Goal: Task Accomplishment & Management: Manage account settings

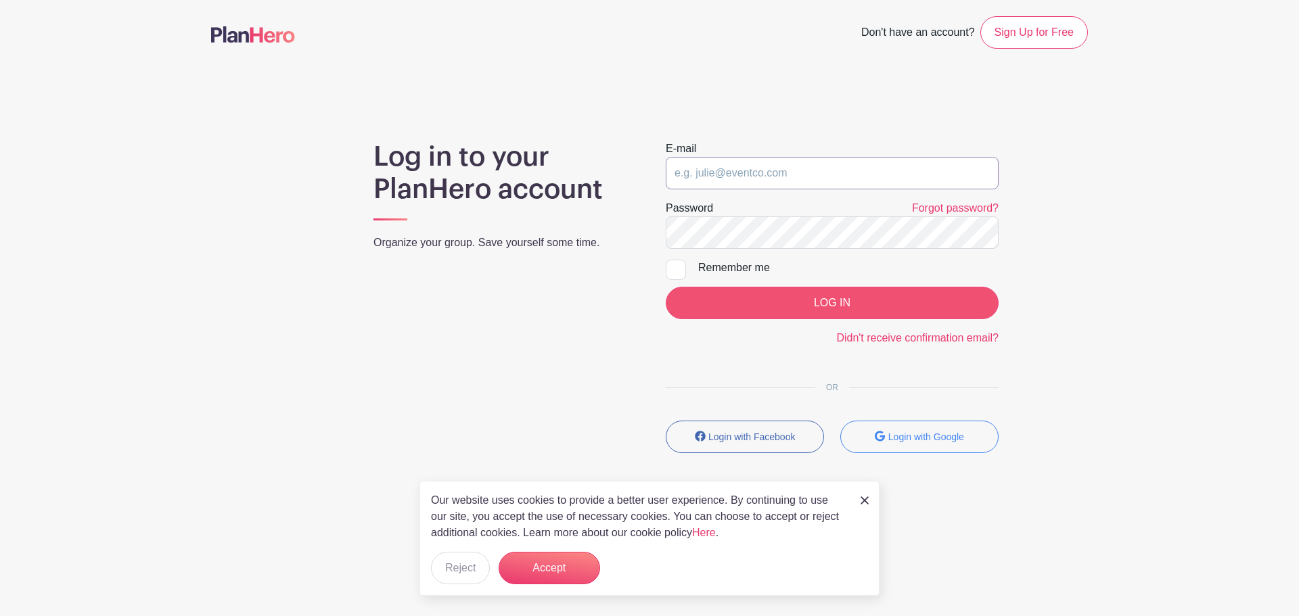
type input "Coralyn.musser@meiusa.com"
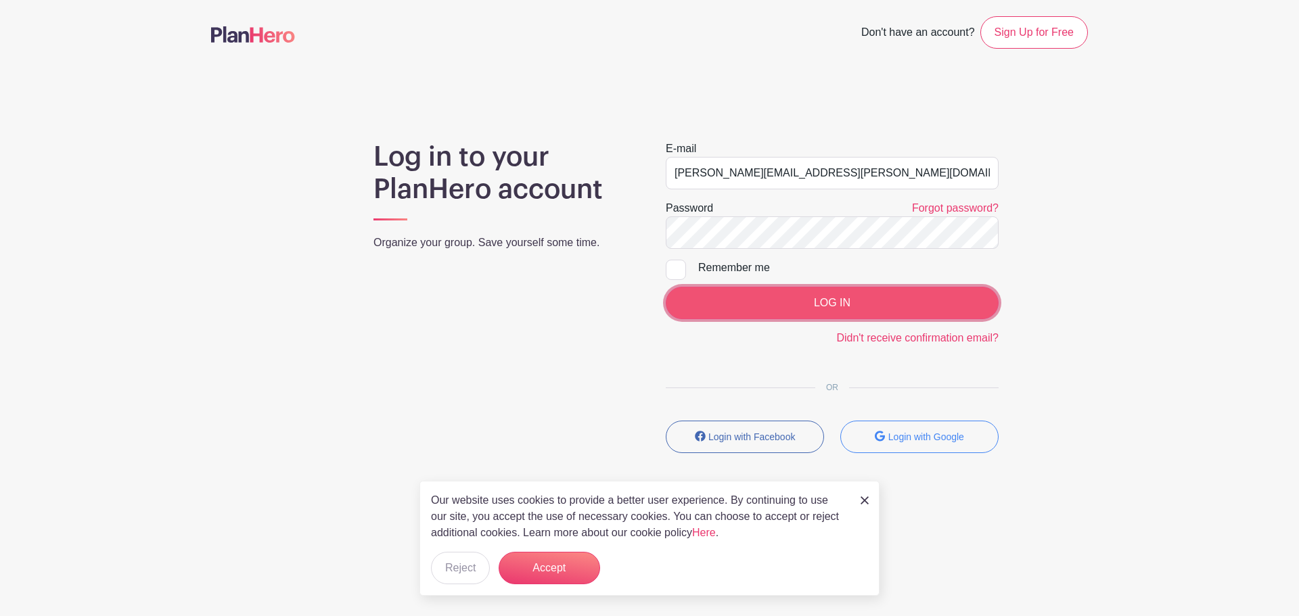
click at [874, 304] on input "LOG IN" at bounding box center [832, 303] width 333 height 32
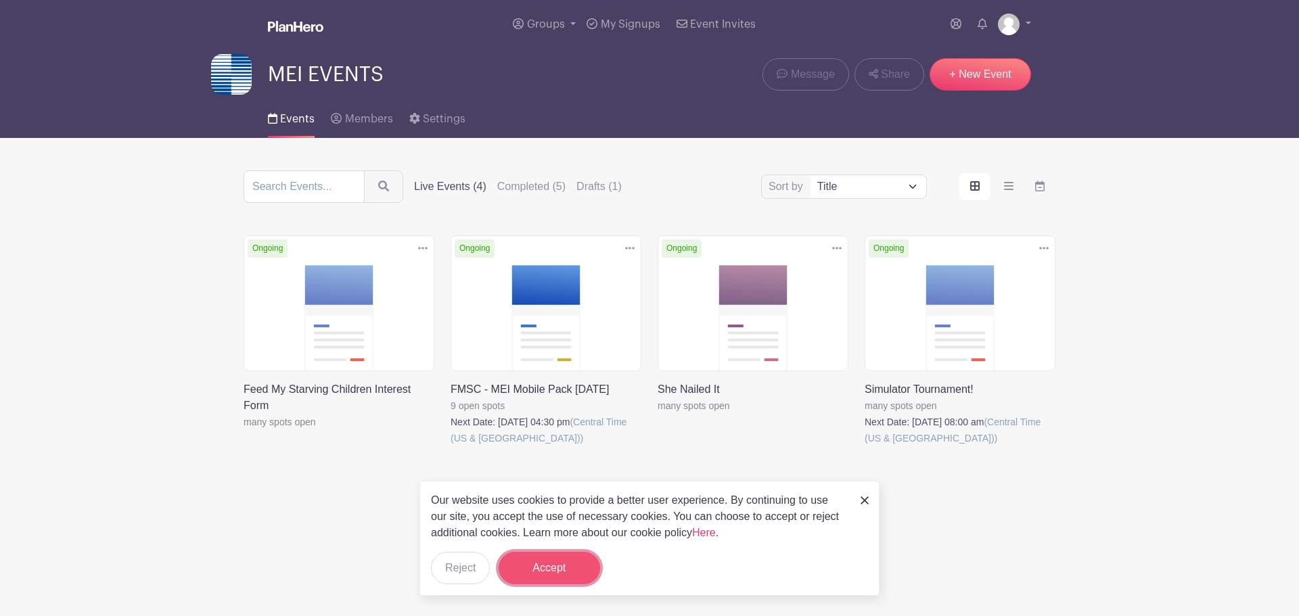
click at [564, 561] on button "Accept" at bounding box center [549, 568] width 101 height 32
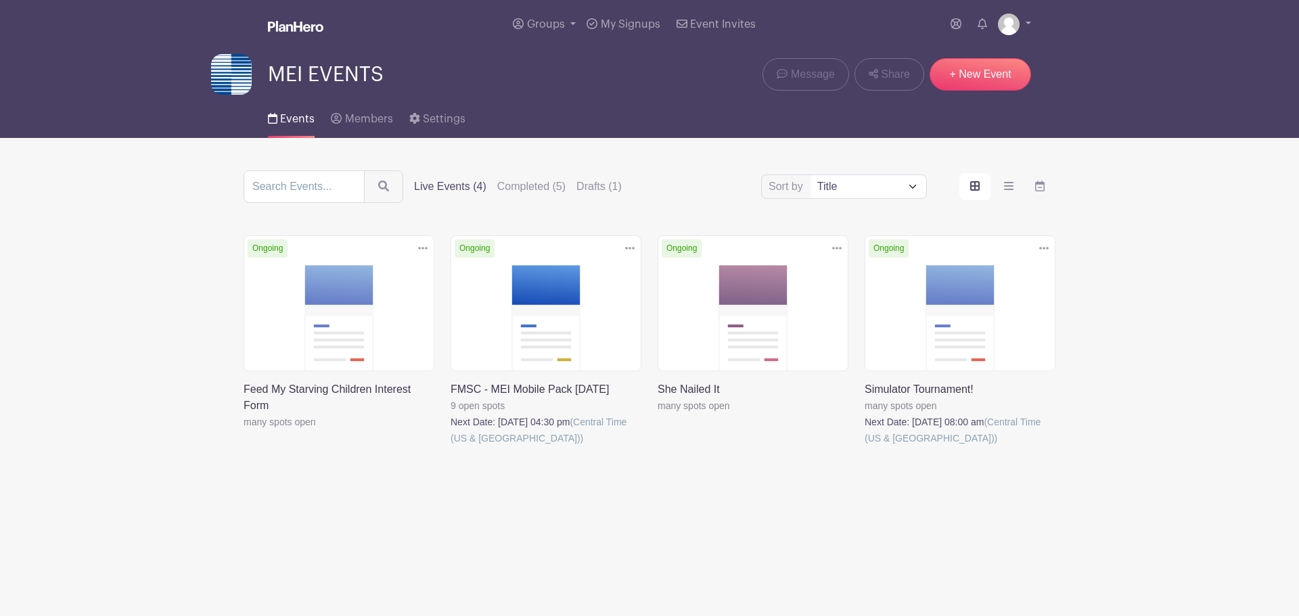
click at [658, 414] on link at bounding box center [658, 414] width 0 height 0
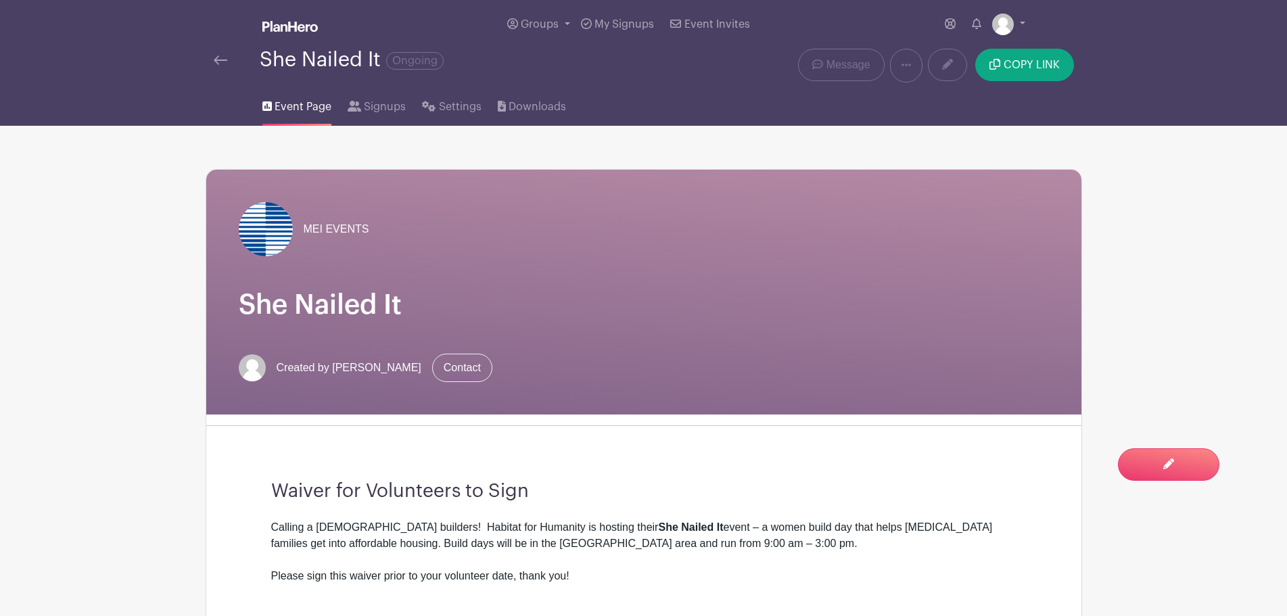
click at [221, 54] on link at bounding box center [221, 60] width 14 height 16
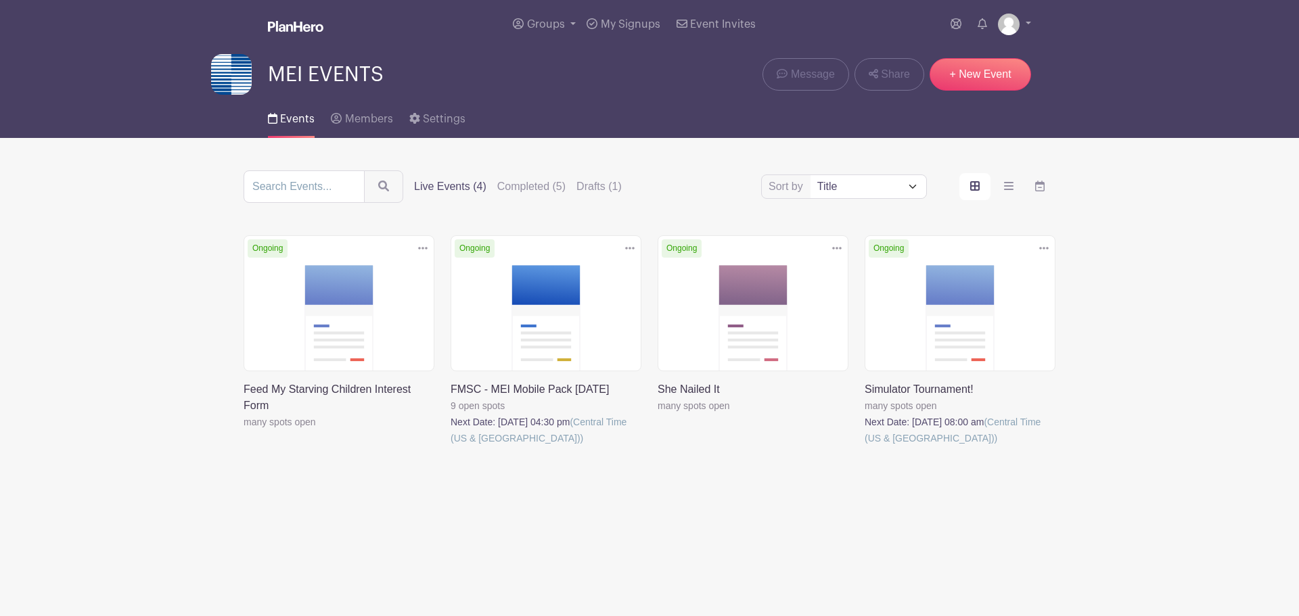
click at [865, 447] on link at bounding box center [865, 447] width 0 height 0
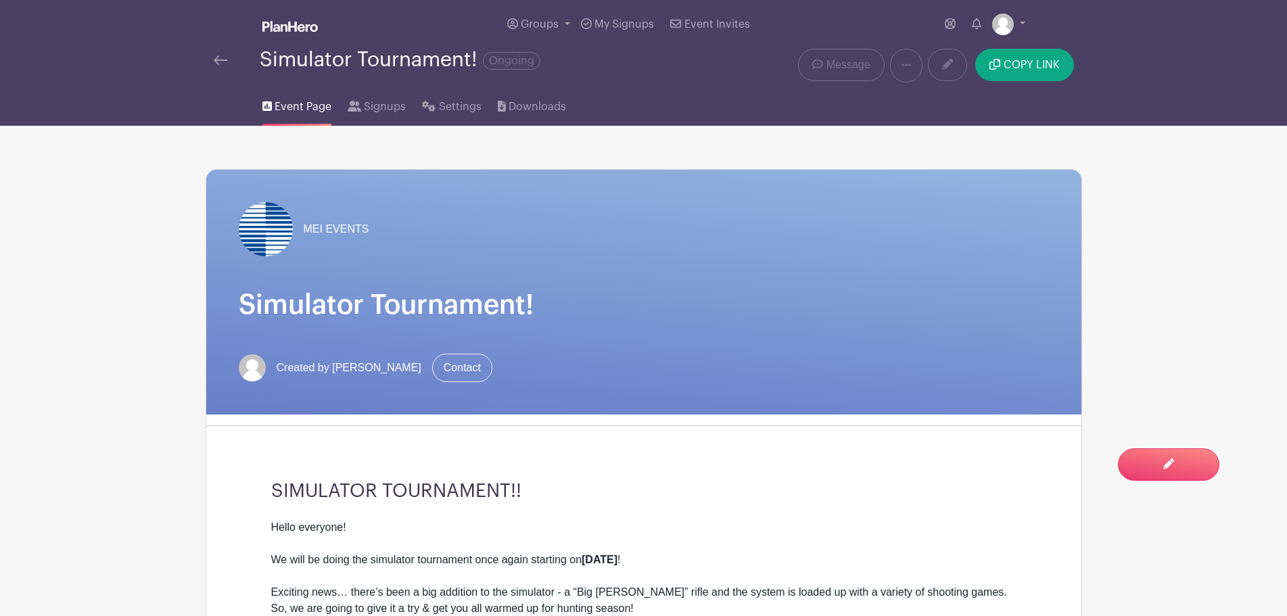
click at [212, 60] on div "Simulator Tournament! Ongoing" at bounding box center [461, 66] width 511 height 34
click at [219, 54] on link at bounding box center [221, 60] width 14 height 16
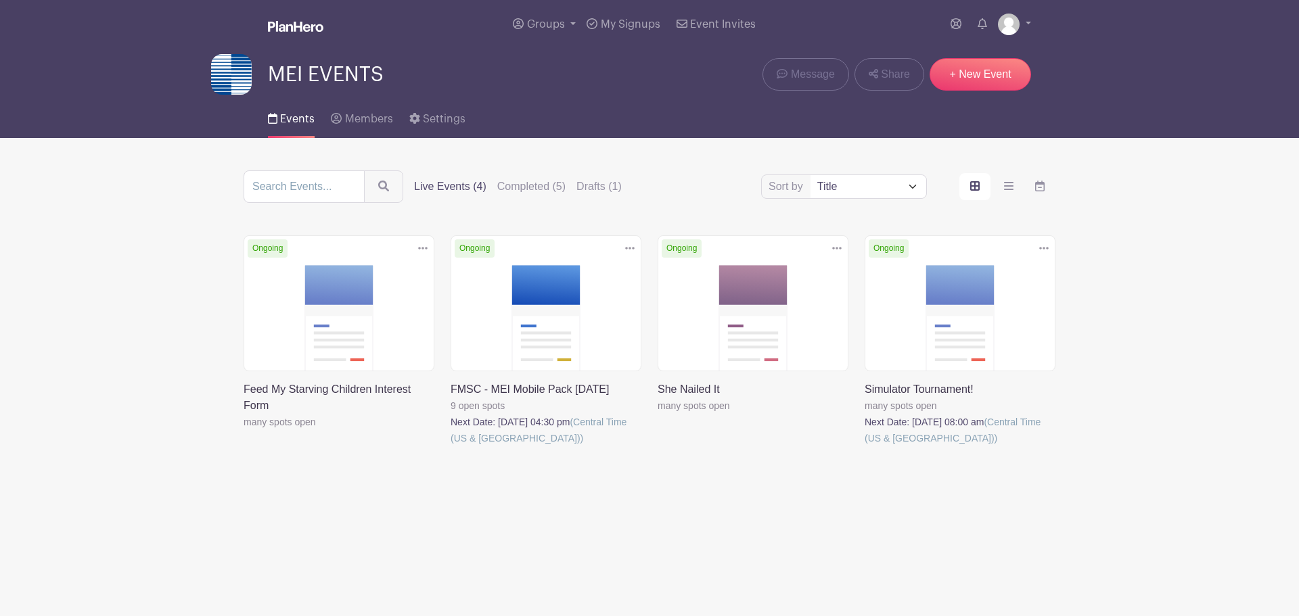
click at [451, 447] on link at bounding box center [451, 447] width 0 height 0
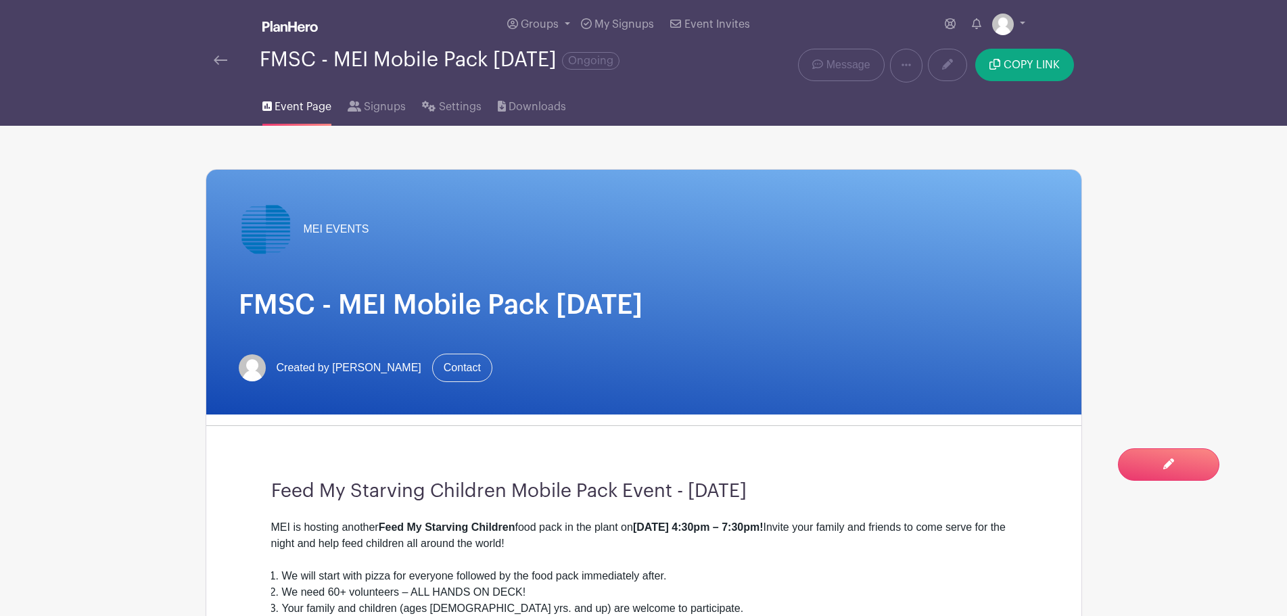
click at [223, 53] on link at bounding box center [221, 60] width 14 height 16
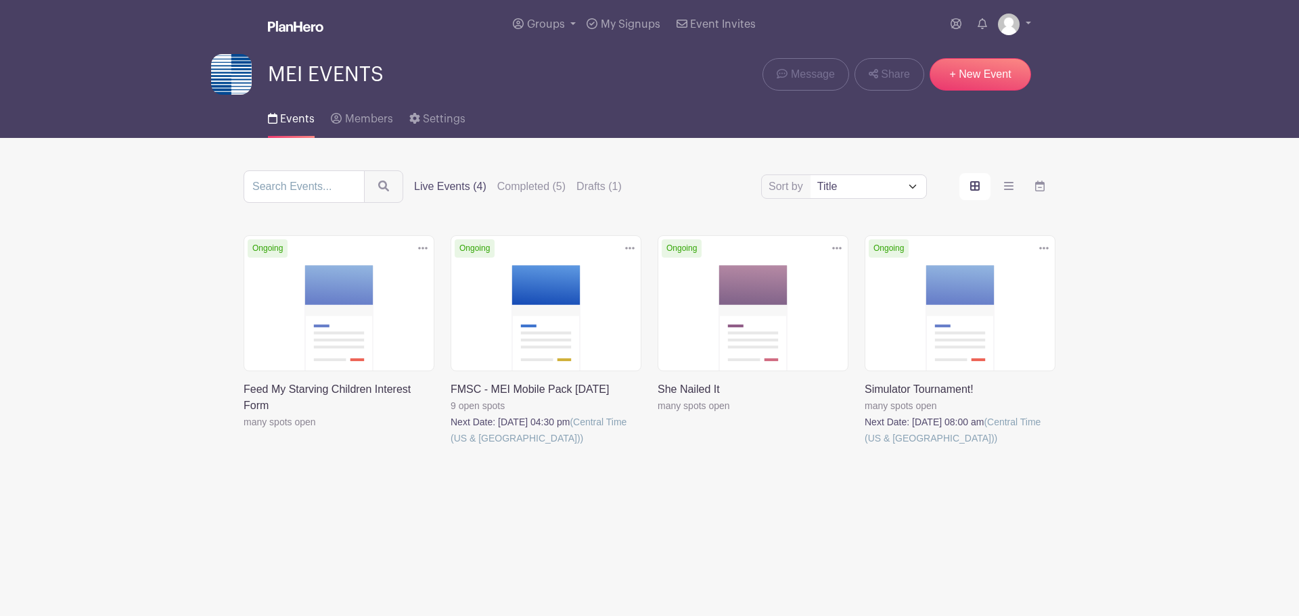
click at [244, 430] on link at bounding box center [244, 430] width 0 height 0
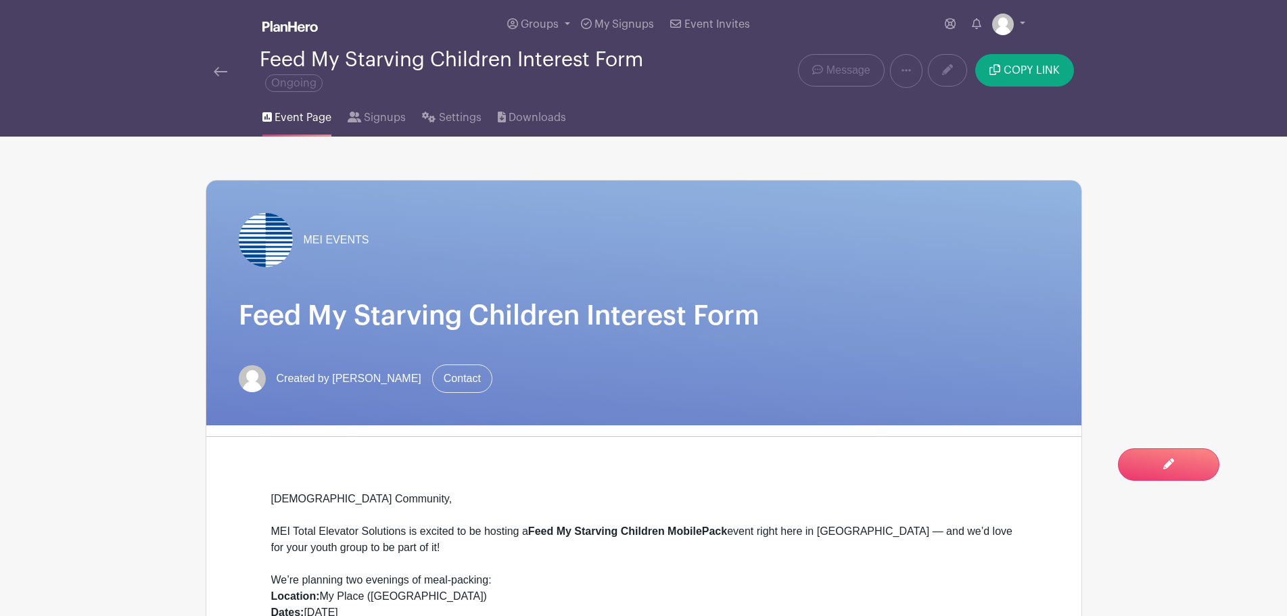
click at [216, 83] on div "Feed My Starving Children Interest Form Ongoing" at bounding box center [461, 71] width 495 height 45
click at [227, 69] on img at bounding box center [221, 71] width 14 height 9
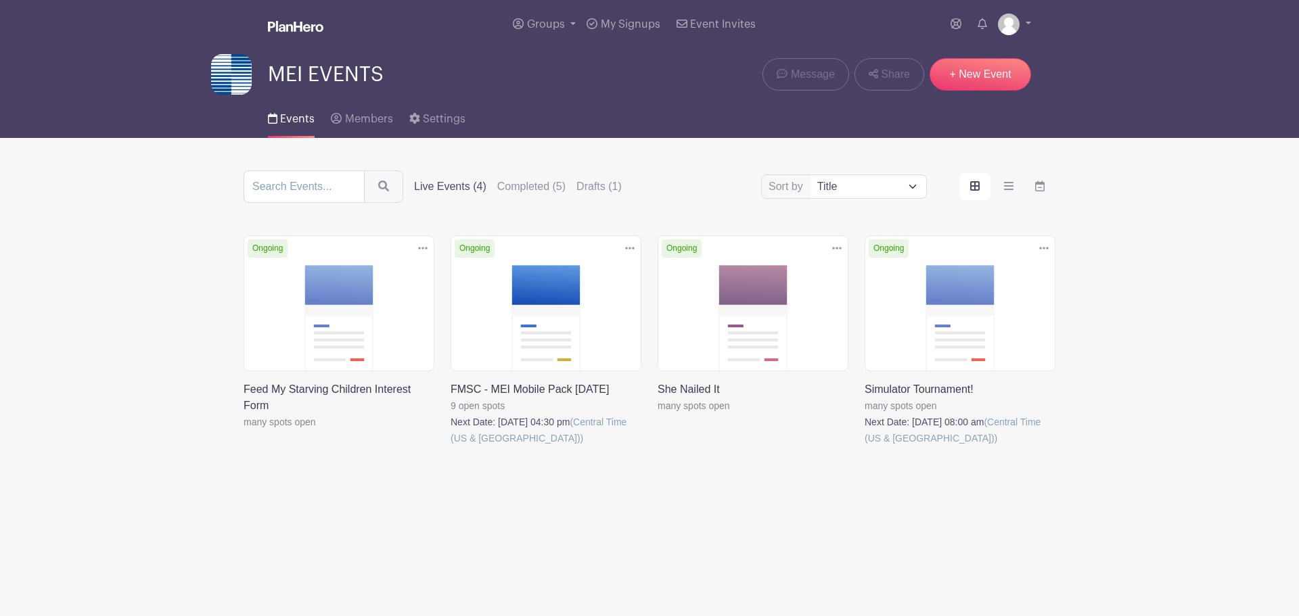
click at [427, 246] on icon at bounding box center [422, 248] width 9 height 11
click at [244, 430] on link at bounding box center [244, 430] width 0 height 0
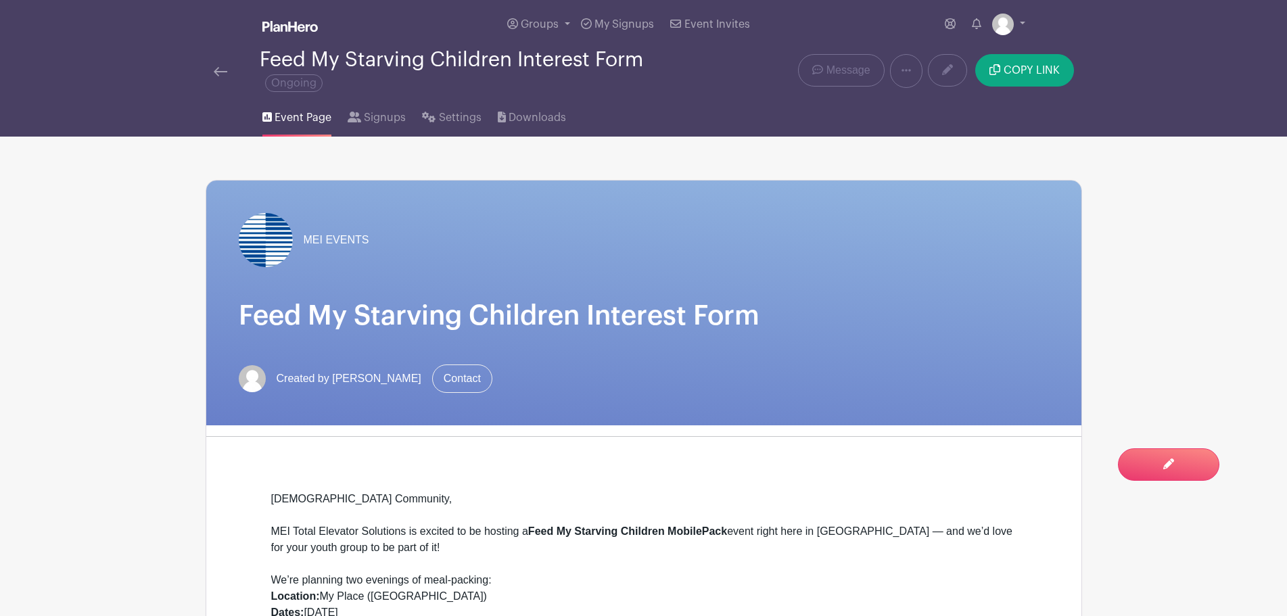
click at [218, 72] on img at bounding box center [221, 71] width 14 height 9
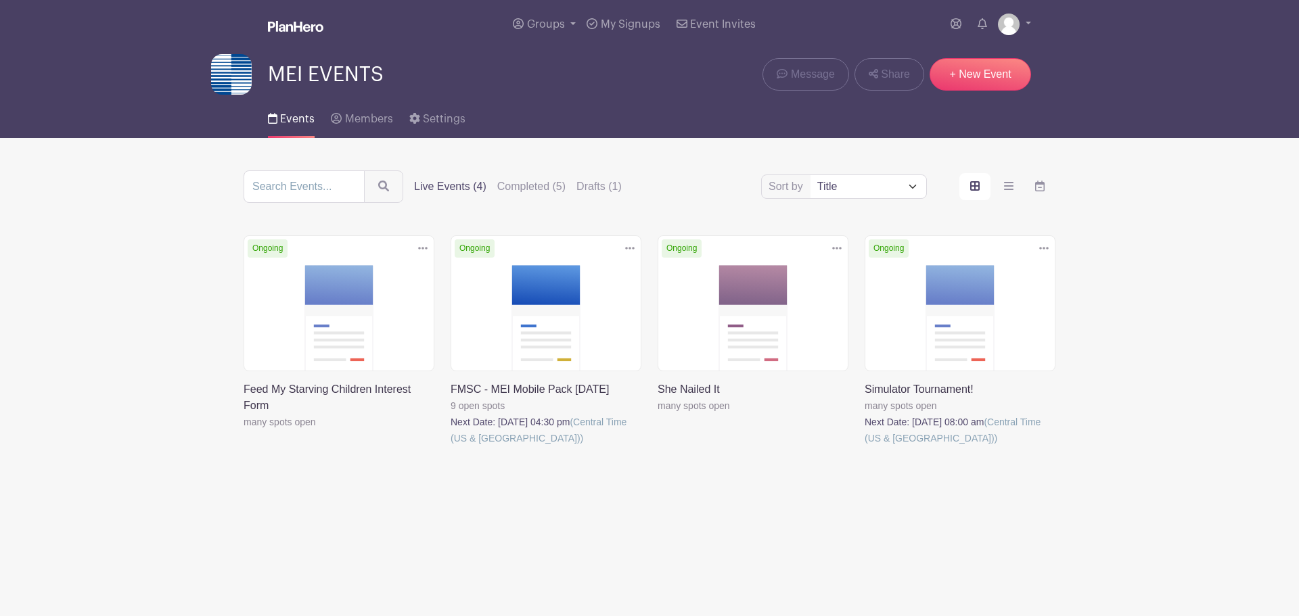
click at [596, 199] on div "Sort by Title Recently modified Newest Upcoming dates Live Events (4) Completed…" at bounding box center [650, 186] width 812 height 32
click at [599, 189] on label "Drafts (1)" at bounding box center [598, 187] width 45 height 16
click at [0, 0] on input "Drafts (1)" at bounding box center [0, 0] width 0 height 0
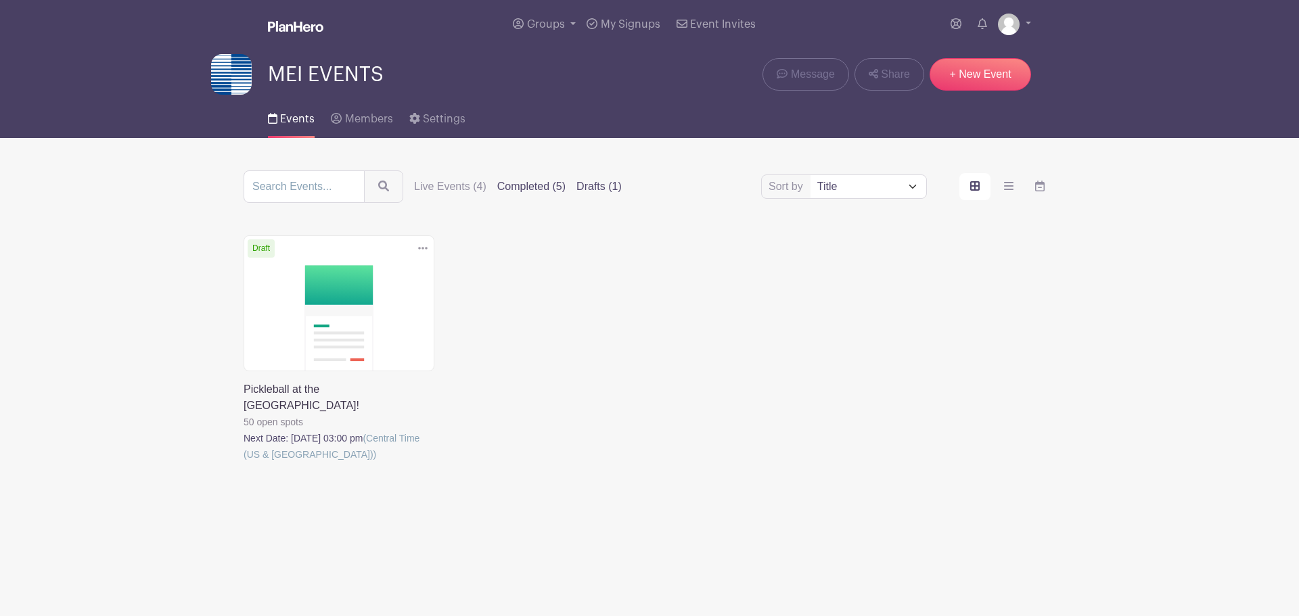
click at [547, 181] on label "Completed (5)" at bounding box center [531, 187] width 68 height 16
click at [0, 0] on input "Completed (5)" at bounding box center [0, 0] width 0 height 0
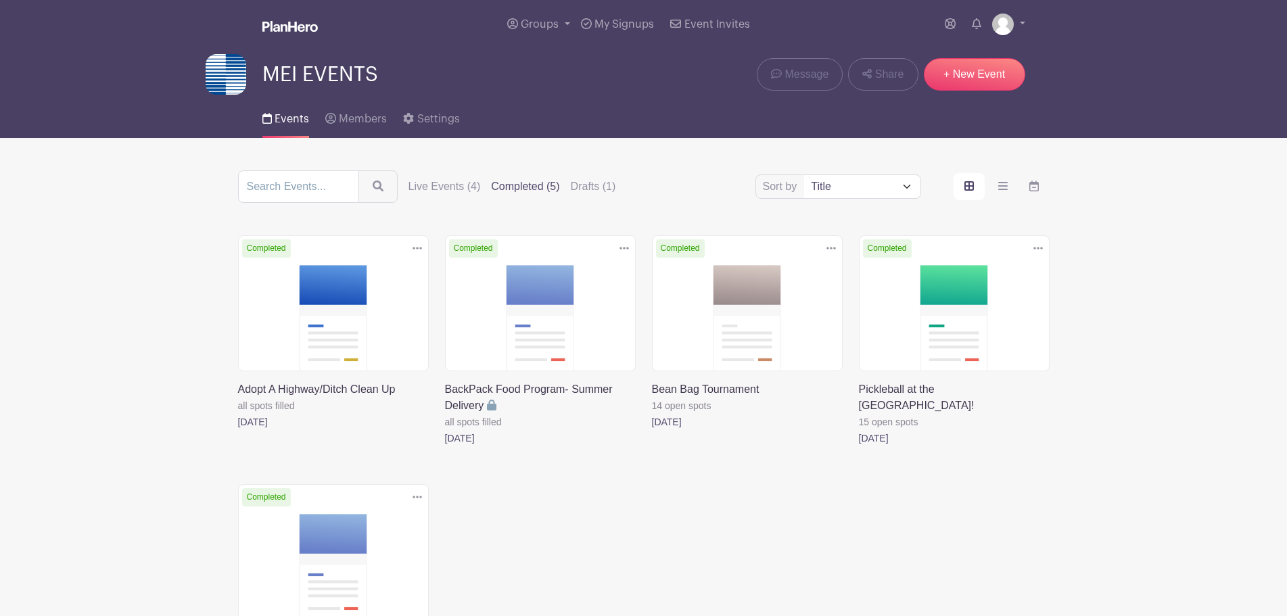
click at [449, 195] on div "Sort by Title Recently modified Newest Live Events (4) Completed (5) Drafts (1)" at bounding box center [644, 186] width 812 height 32
click at [450, 177] on div "Sort by Title Recently modified Newest Live Events (4) Completed (5) Drafts (1)" at bounding box center [644, 186] width 812 height 32
click at [442, 189] on label "Live Events (4)" at bounding box center [445, 187] width 72 height 16
click at [0, 0] on input "Live Events (4)" at bounding box center [0, 0] width 0 height 0
